Goal: Feedback & Contribution: Submit feedback/report problem

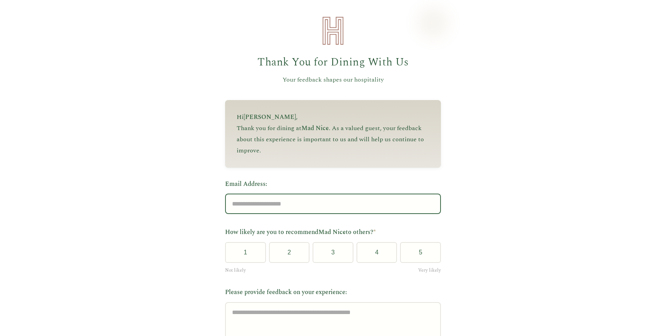
click at [274, 210] on input "Email Address:" at bounding box center [333, 204] width 216 height 20
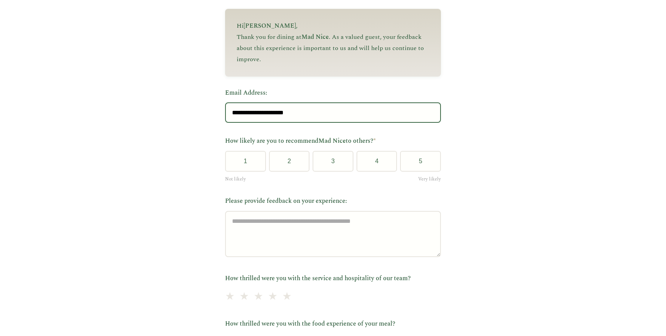
scroll to position [121, 0]
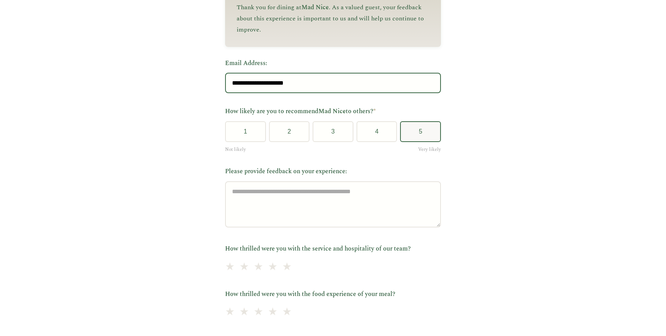
type input "**********"
click at [429, 130] on button "5" at bounding box center [420, 131] width 41 height 21
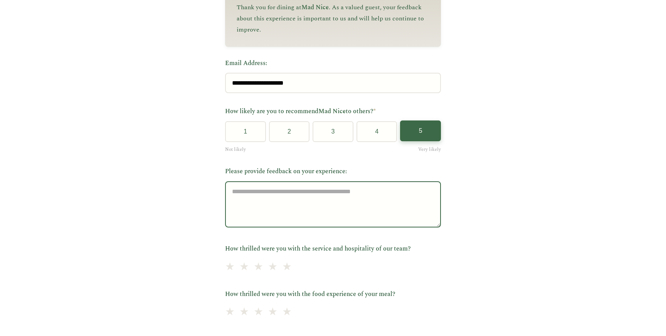
click at [364, 204] on textarea "Please provide feedback on your experience:" at bounding box center [333, 204] width 216 height 46
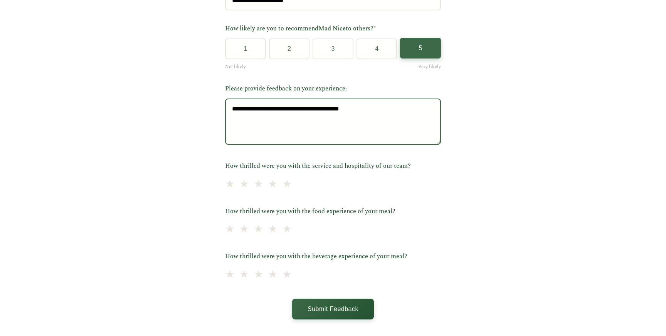
scroll to position [205, 0]
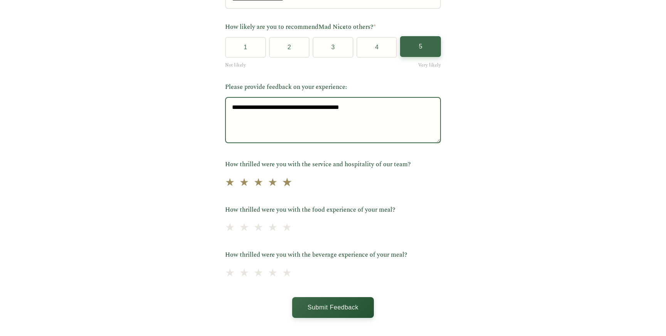
type textarea "**********"
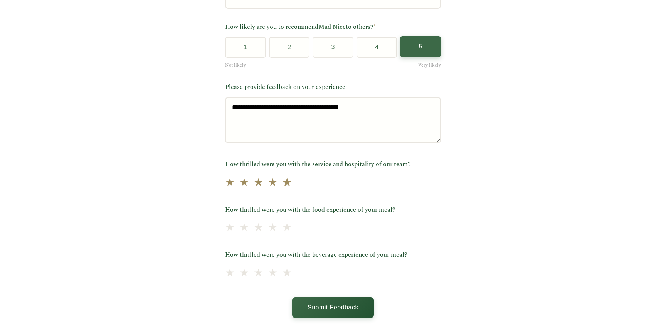
click at [292, 186] on span "★" at bounding box center [287, 182] width 11 height 19
click at [292, 232] on span "★" at bounding box center [287, 228] width 11 height 19
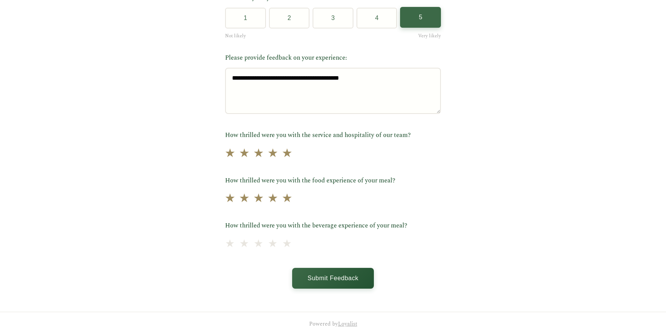
scroll to position [243, 0]
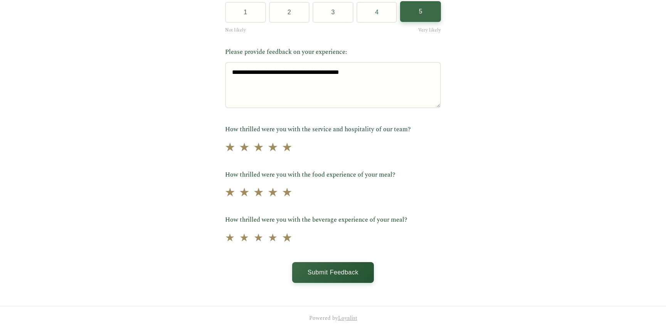
click at [292, 237] on span "★" at bounding box center [287, 238] width 11 height 19
click at [312, 269] on button "Submit Feedback" at bounding box center [333, 272] width 82 height 21
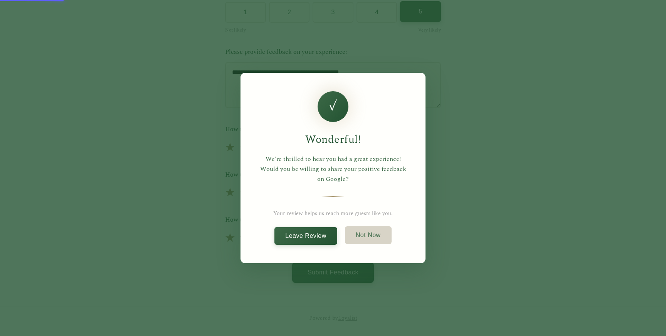
click at [366, 237] on button "Not Now" at bounding box center [368, 235] width 47 height 18
